Goal: Task Accomplishment & Management: Use online tool/utility

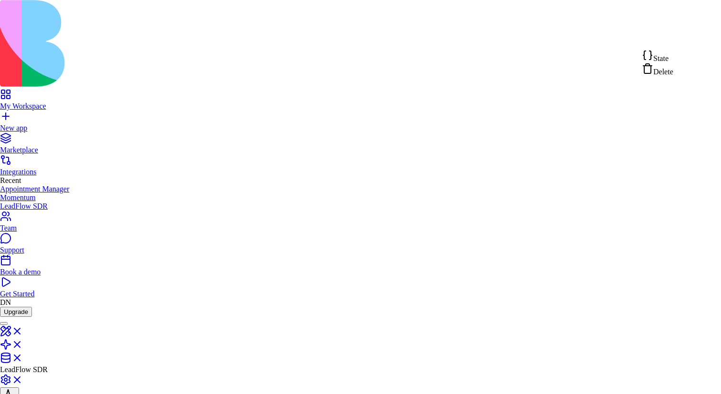
click at [673, 61] on div "State" at bounding box center [657, 56] width 31 height 13
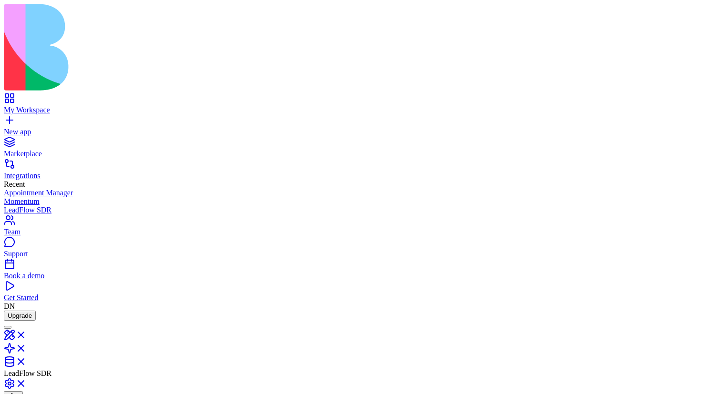
scroll to position [0, 0]
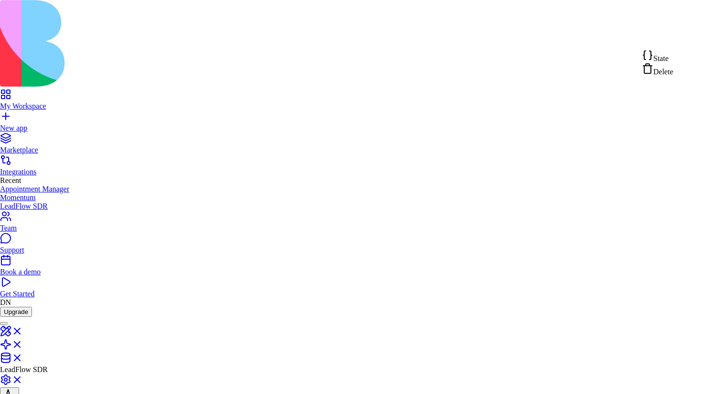
click at [673, 54] on div "State" at bounding box center [657, 56] width 31 height 13
